Goal: Find specific page/section: Find specific page/section

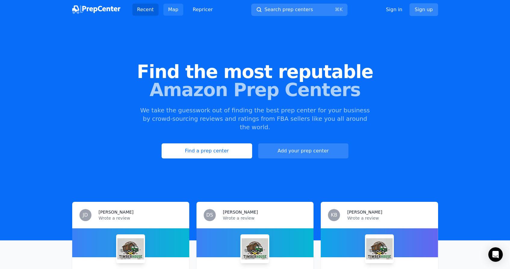
click at [171, 10] on link "Map" at bounding box center [173, 10] width 20 height 12
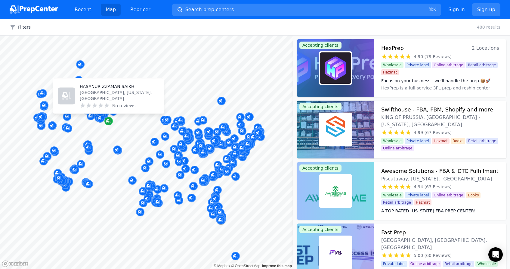
click at [109, 122] on icon "Map marker" at bounding box center [108, 121] width 5 height 4
click at [108, 121] on icon "Map marker" at bounding box center [107, 120] width 3 height 3
click at [110, 119] on icon "Map marker" at bounding box center [108, 121] width 5 height 6
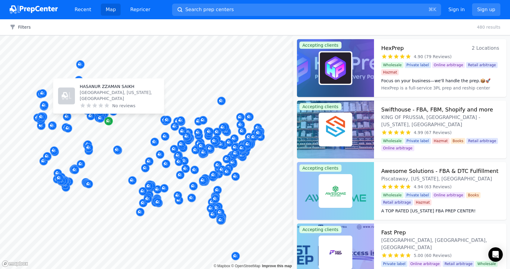
click at [110, 119] on icon "Map marker" at bounding box center [108, 121] width 5 height 6
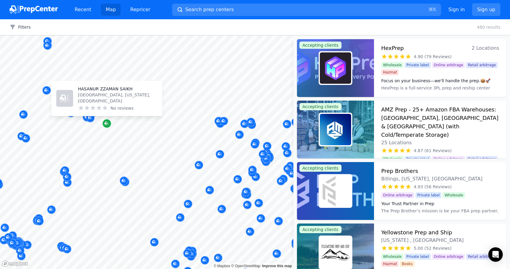
click at [105, 125] on icon "Map marker" at bounding box center [106, 124] width 5 height 4
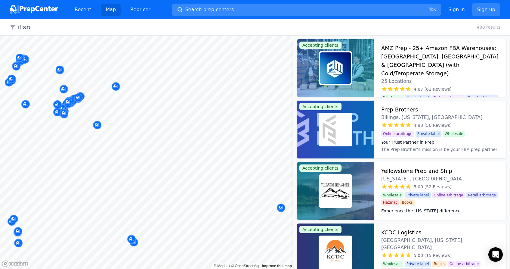
click at [230, 15] on button "Search prep centers ⌘ K" at bounding box center [306, 10] width 269 height 12
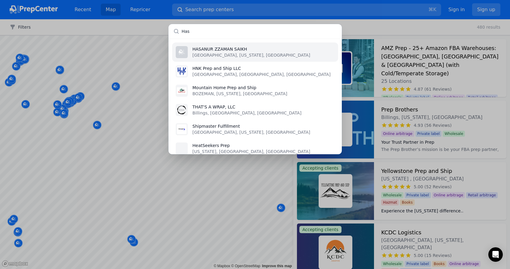
type input "Has"
click at [241, 52] on p "HASANUR ZZAMAN SAIKH" at bounding box center [252, 49] width 118 height 6
